Goal: Task Accomplishment & Management: Complete application form

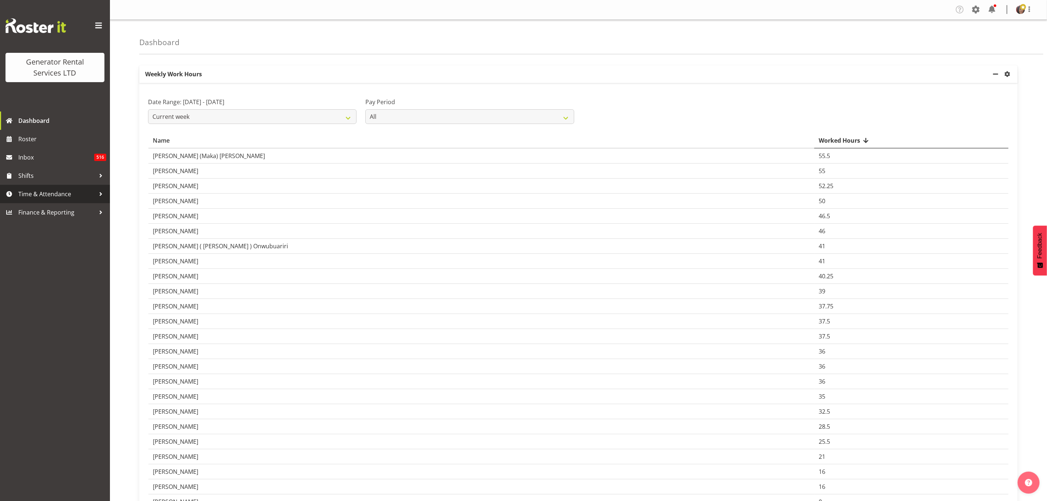
click at [36, 192] on span "Time & Attendance" at bounding box center [56, 193] width 77 height 11
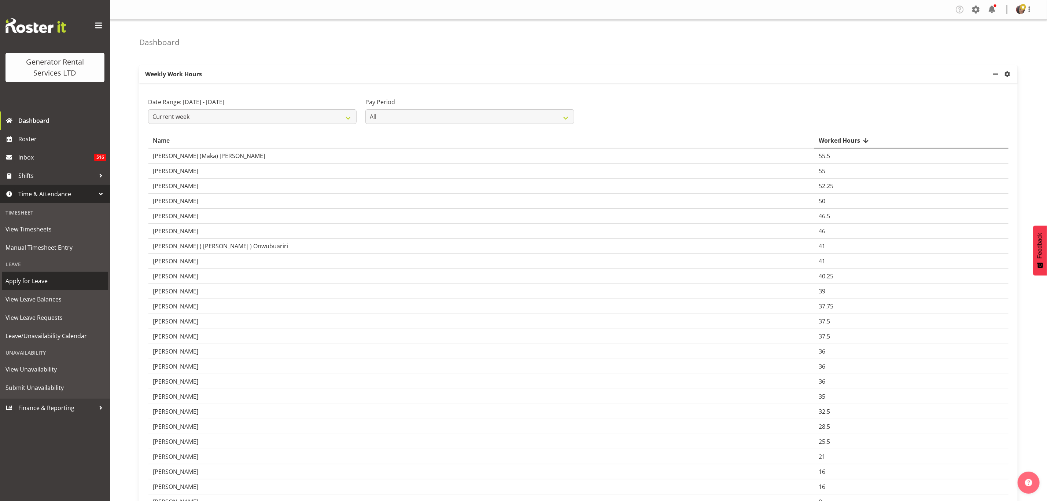
click at [26, 279] on span "Apply for Leave" at bounding box center [54, 280] width 99 height 11
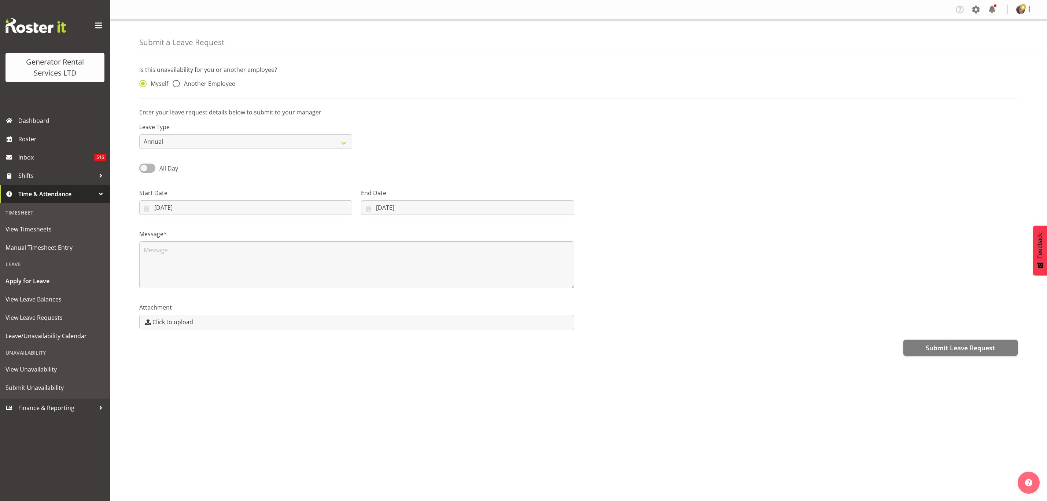
select select "8"
select select "2025"
click at [163, 206] on input "23/09/2025" at bounding box center [245, 207] width 213 height 15
click at [232, 308] on link "26" at bounding box center [236, 308] width 15 height 14
type input "26/09/2025"
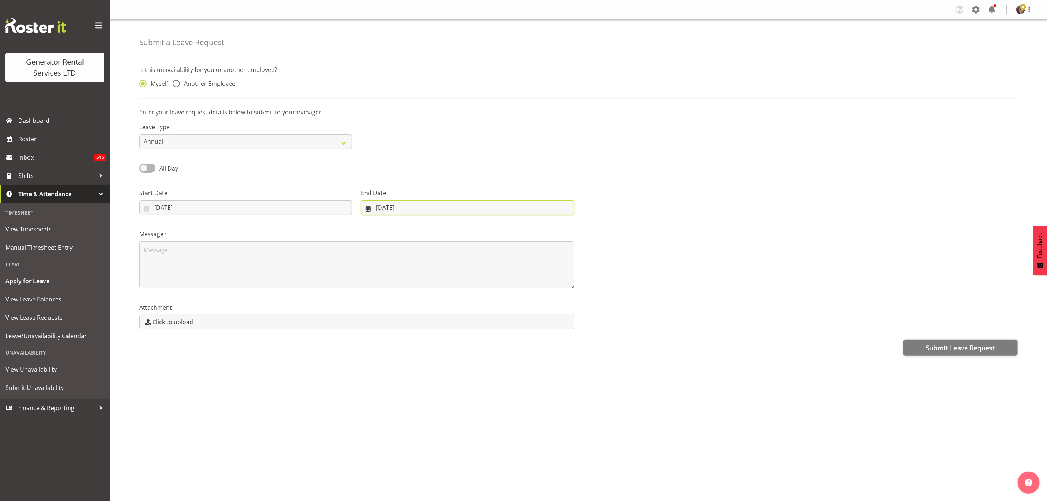
click at [403, 206] on input "23/09/2025" at bounding box center [467, 207] width 213 height 15
click at [445, 309] on link "26" at bounding box center [449, 308] width 15 height 14
type input "26/09/2025"
click at [244, 246] on textarea at bounding box center [356, 264] width 435 height 47
type textarea "Auckland"
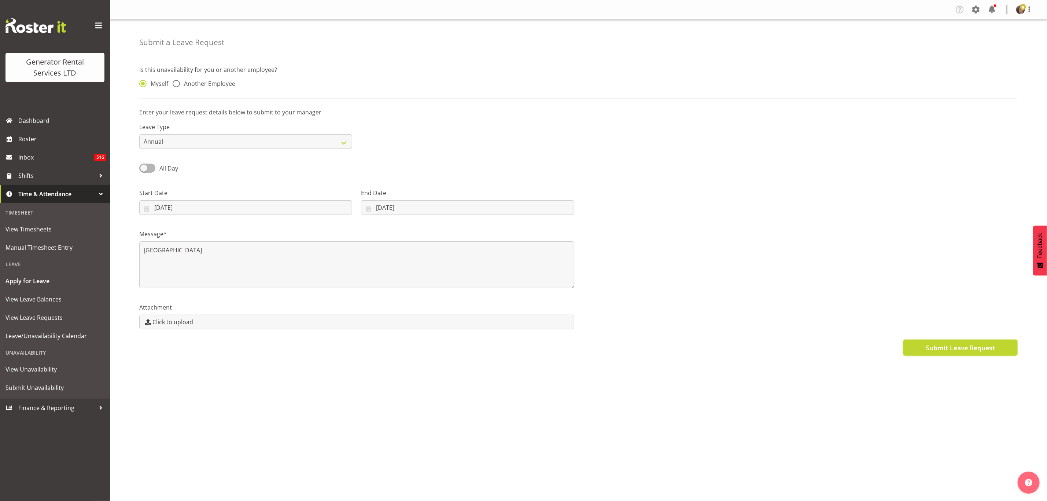
click at [964, 347] on span "Submit Leave Request" at bounding box center [960, 348] width 69 height 10
